Goal: Connect with others: Connect with others

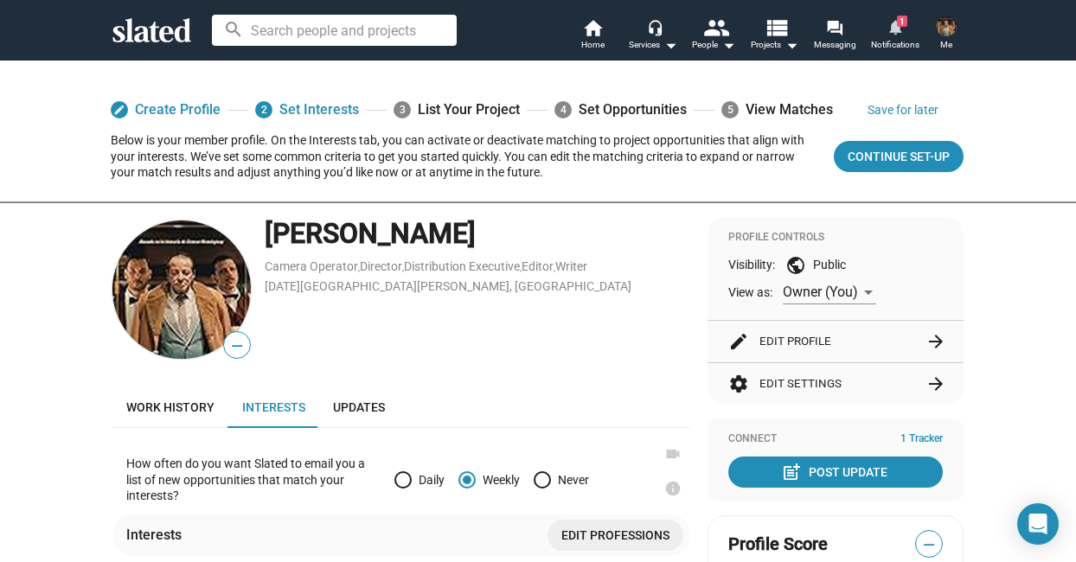
click at [896, 27] on mat-icon "notifications" at bounding box center [895, 26] width 16 height 16
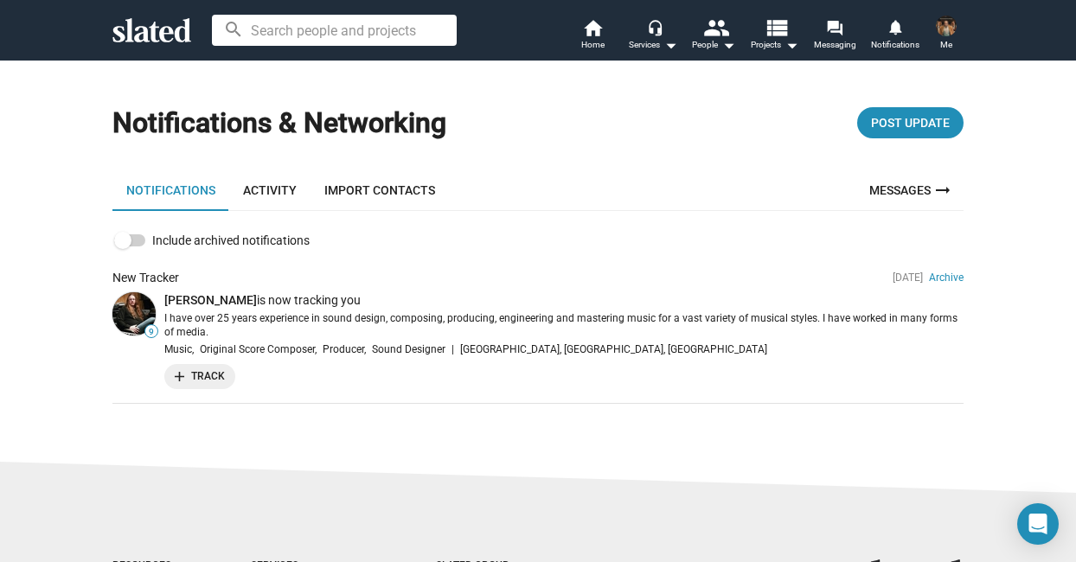
click at [135, 311] on img at bounding box center [133, 313] width 43 height 43
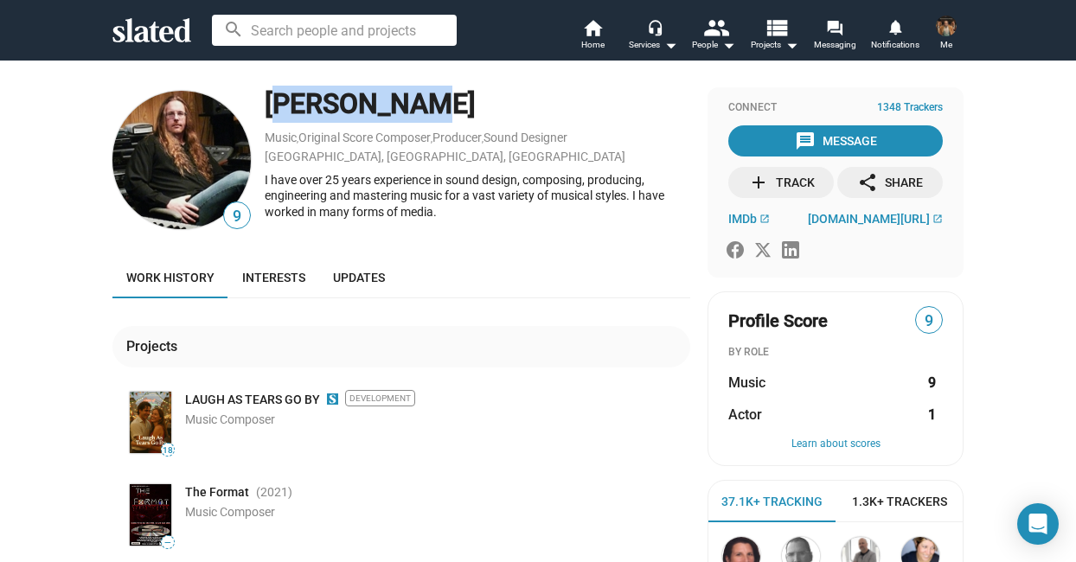
drag, startPoint x: 406, startPoint y: 110, endPoint x: 264, endPoint y: 102, distance: 142.1
click at [264, 102] on div "9 Mike Hall Music , Original Score Composer , Producer , Sound Designer Chicago…" at bounding box center [401, 159] width 578 height 145
copy div "[PERSON_NAME]"
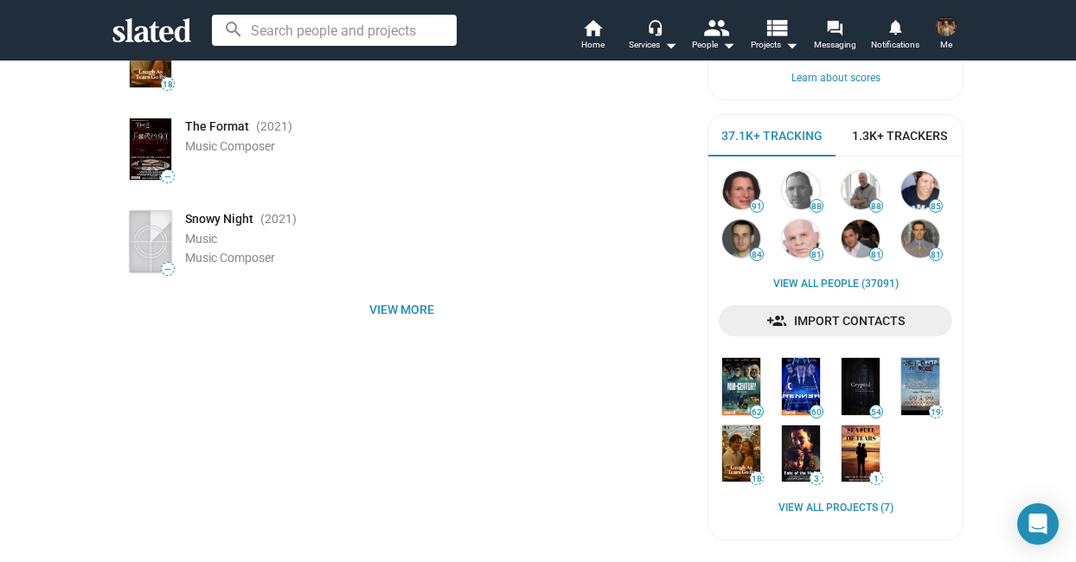
scroll to position [374, 0]
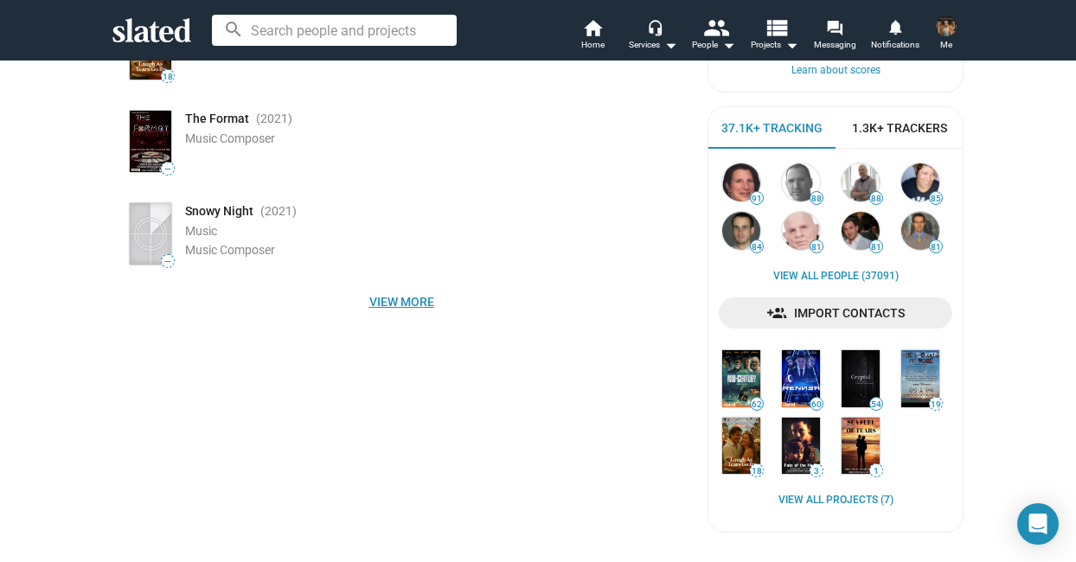
click at [401, 303] on span "View more" at bounding box center [401, 301] width 550 height 31
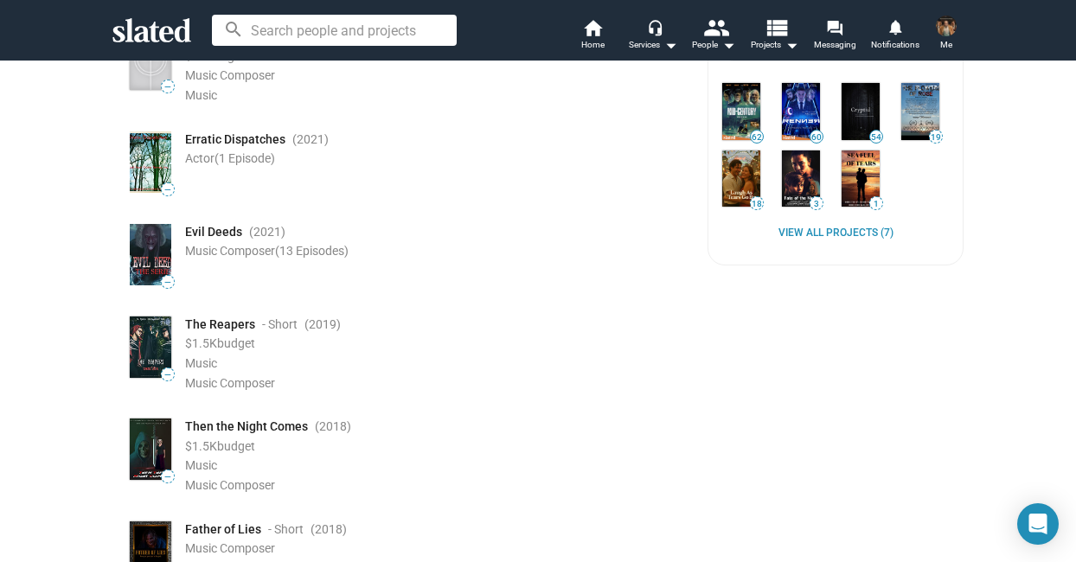
scroll to position [0, 0]
